Goal: Navigation & Orientation: Understand site structure

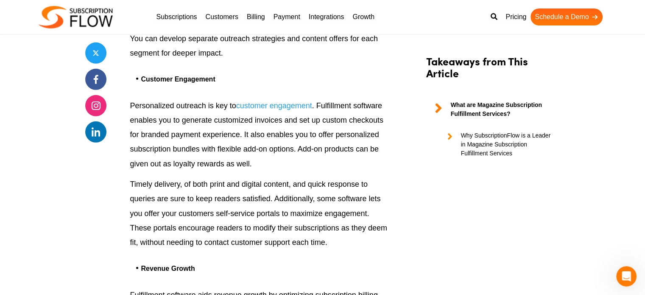
scroll to position [2333, 0]
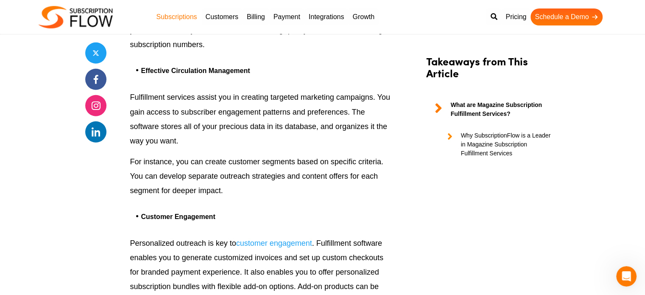
click at [180, 15] on link "Subscriptions" at bounding box center [176, 16] width 49 height 17
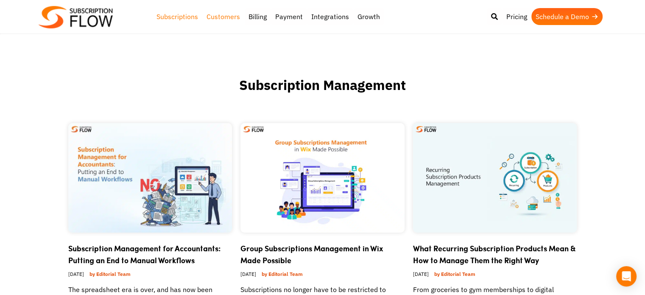
click at [229, 17] on link "Customers" at bounding box center [223, 16] width 42 height 17
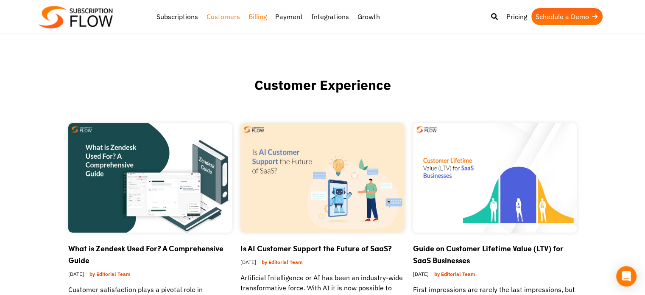
click at [260, 18] on link "Billing" at bounding box center [257, 16] width 27 height 17
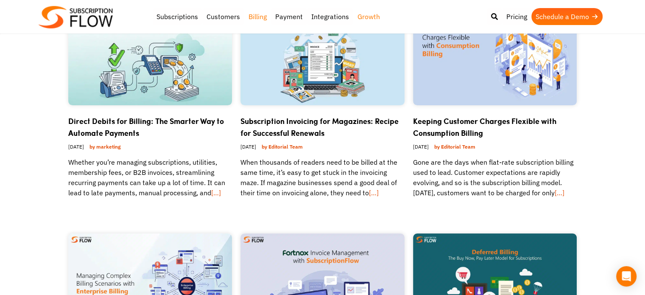
click at [368, 16] on link "Growth" at bounding box center [368, 16] width 31 height 17
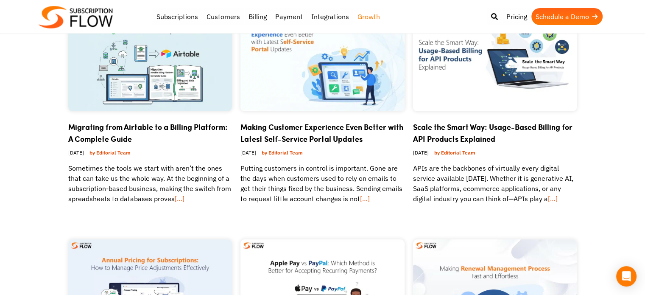
scroll to position [85, 0]
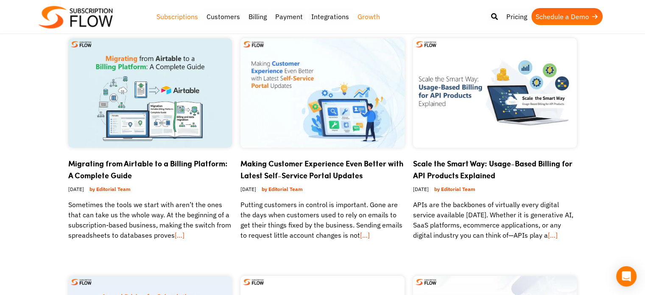
click at [188, 17] on link "Subscriptions" at bounding box center [177, 16] width 50 height 17
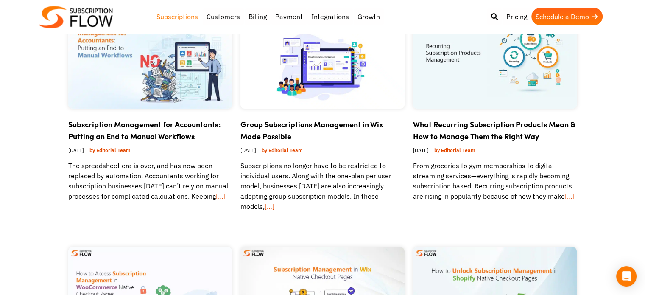
scroll to position [127, 0]
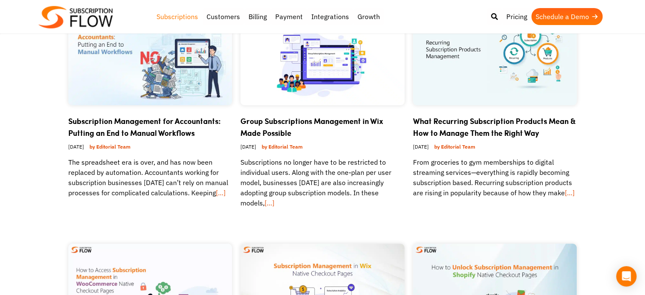
click at [95, 11] on img at bounding box center [76, 17] width 74 height 22
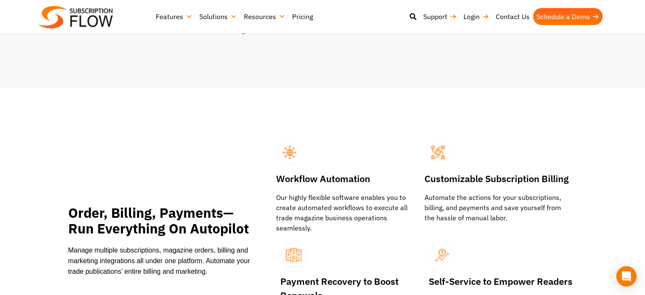
scroll to position [933, 0]
